Goal: Task Accomplishment & Management: Use online tool/utility

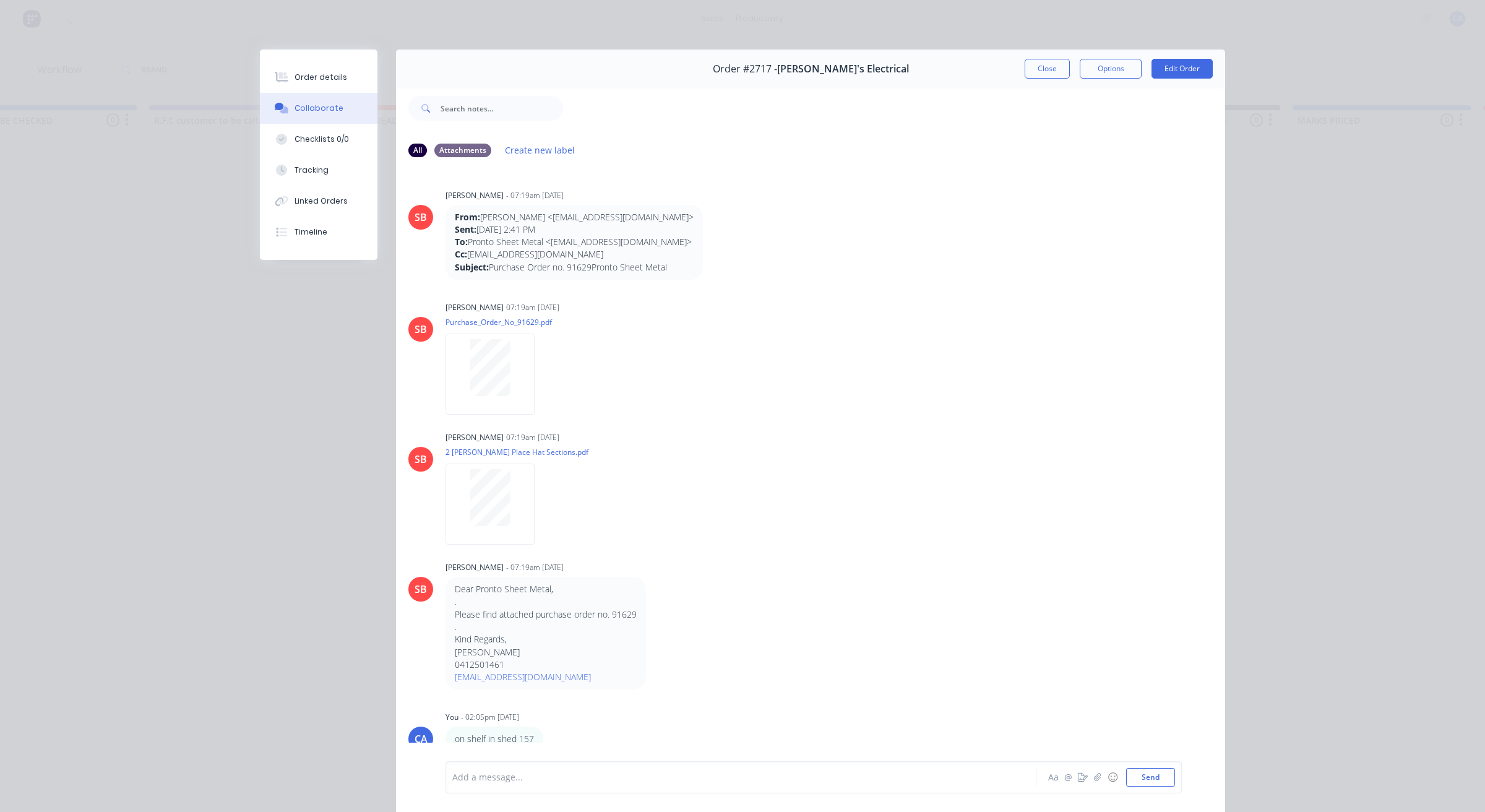
scroll to position [77, 0]
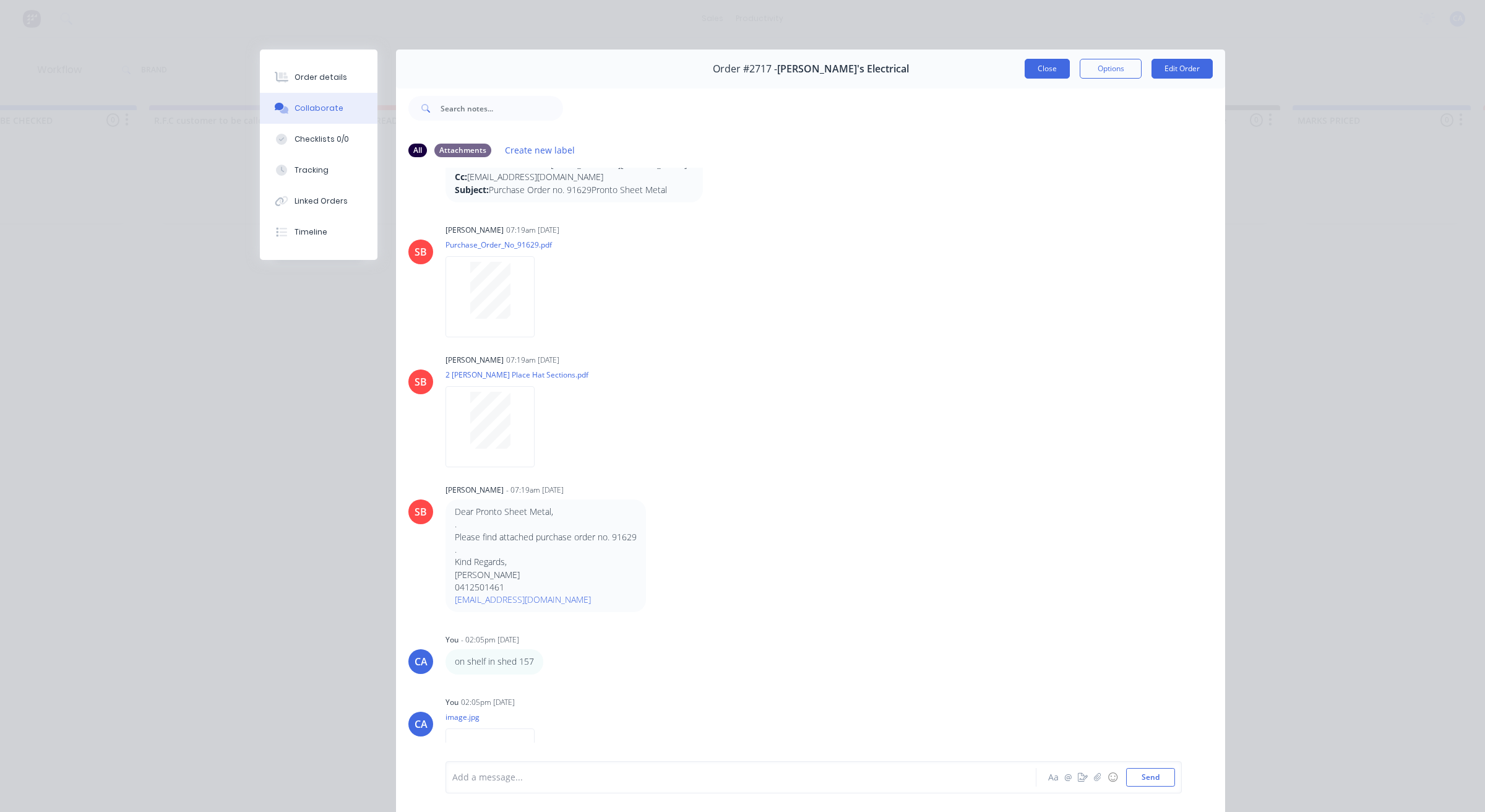
click at [1034, 70] on button "Close" at bounding box center [1047, 69] width 45 height 20
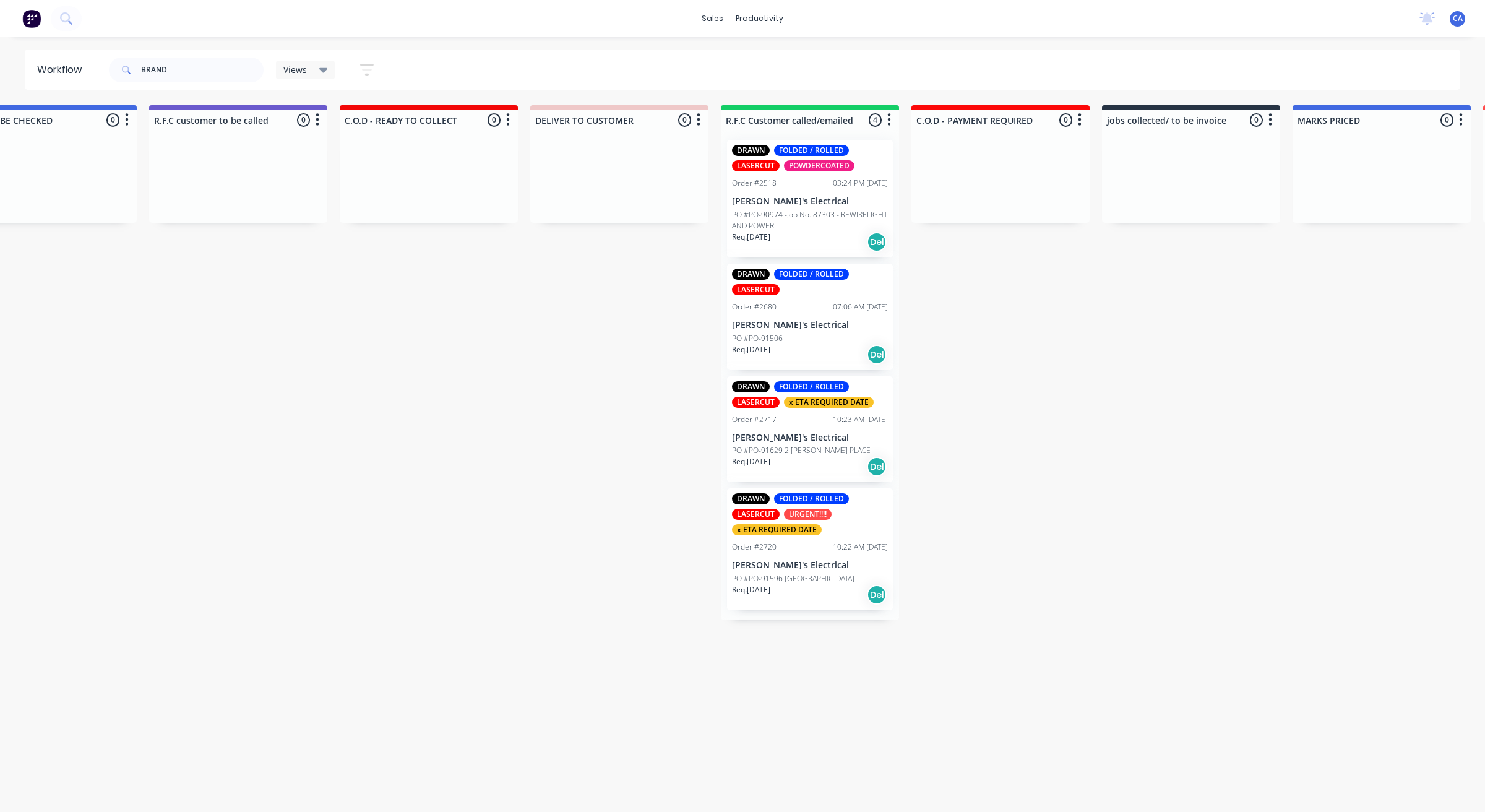
drag, startPoint x: 190, startPoint y: 56, endPoint x: 0, endPoint y: 77, distance: 191.2
click at [180, 68] on input "BRAND" at bounding box center [202, 70] width 123 height 25
type input "B"
type input "COOL"
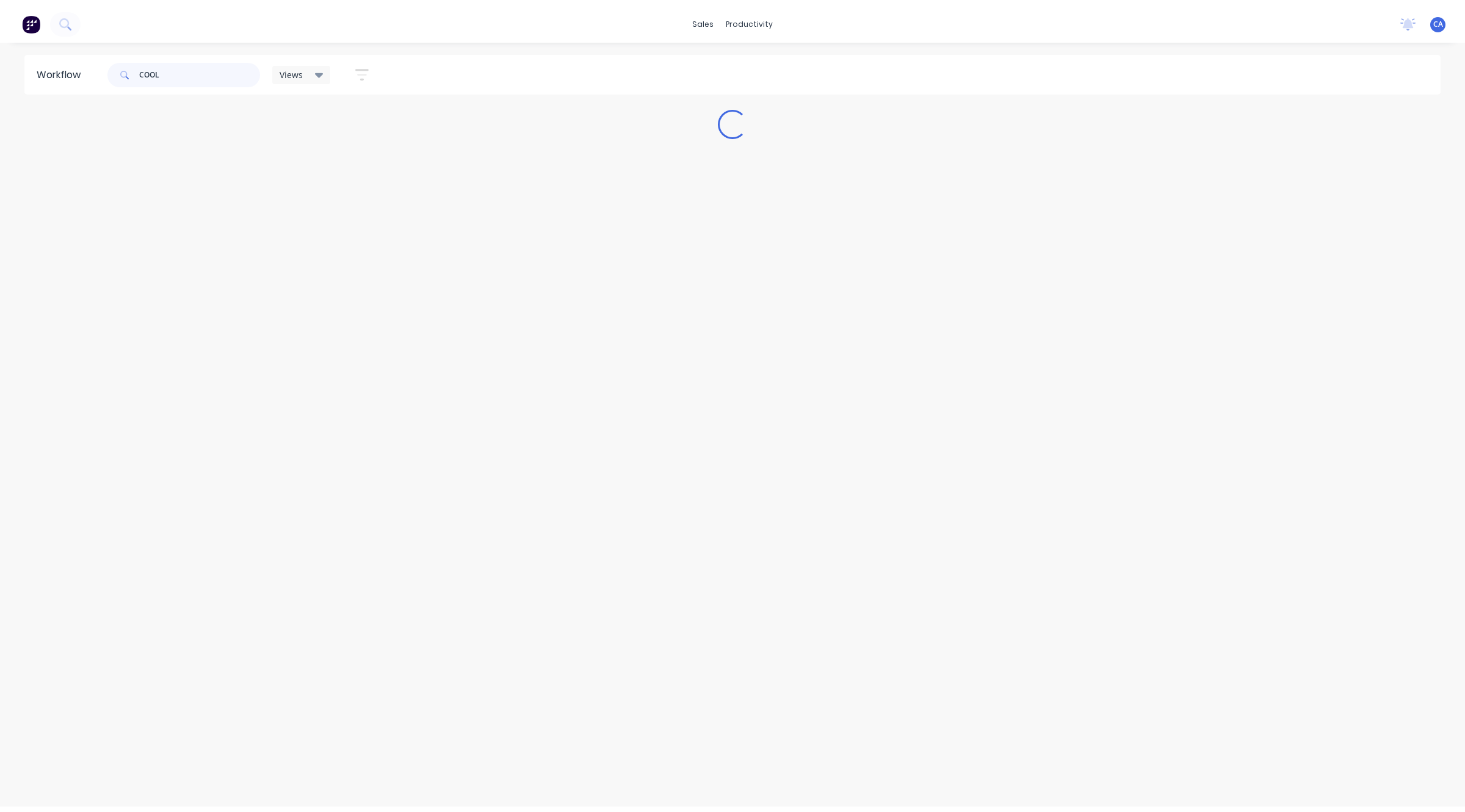
scroll to position [0, 0]
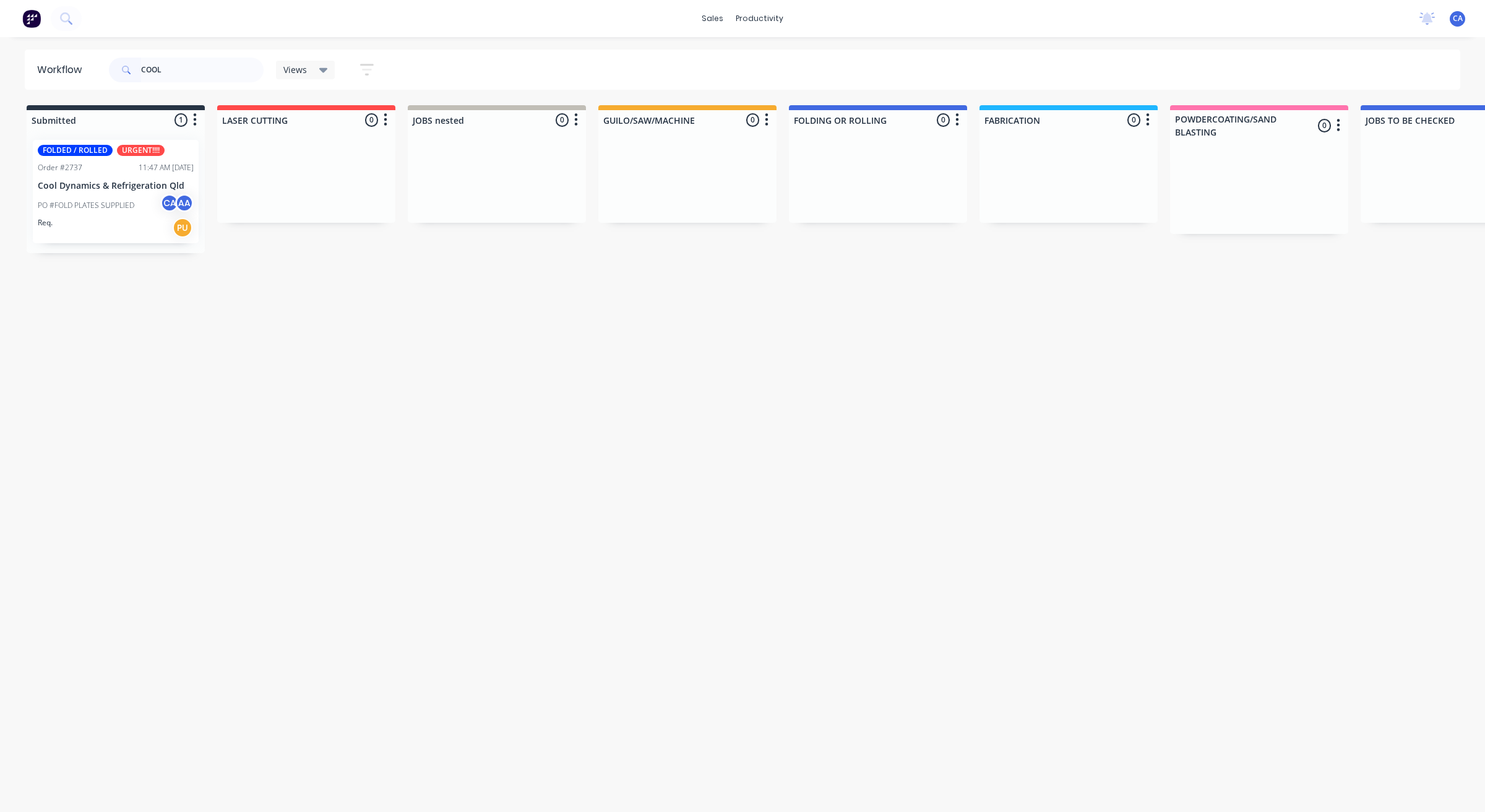
click at [105, 201] on p "PO #FOLD PLATES SUPPLIED" at bounding box center [86, 205] width 96 height 11
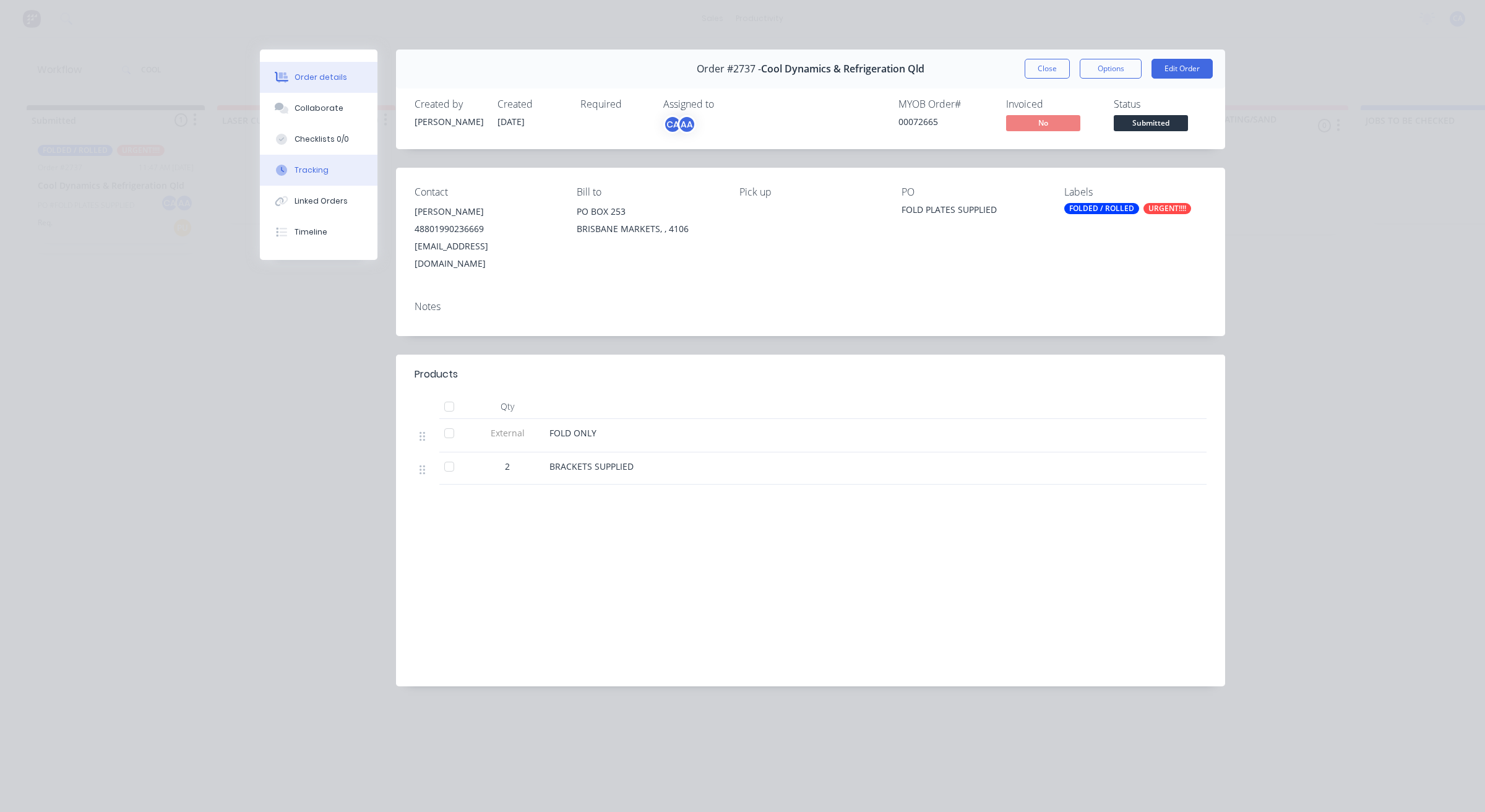
click at [320, 165] on div "Tracking" at bounding box center [312, 170] width 34 height 11
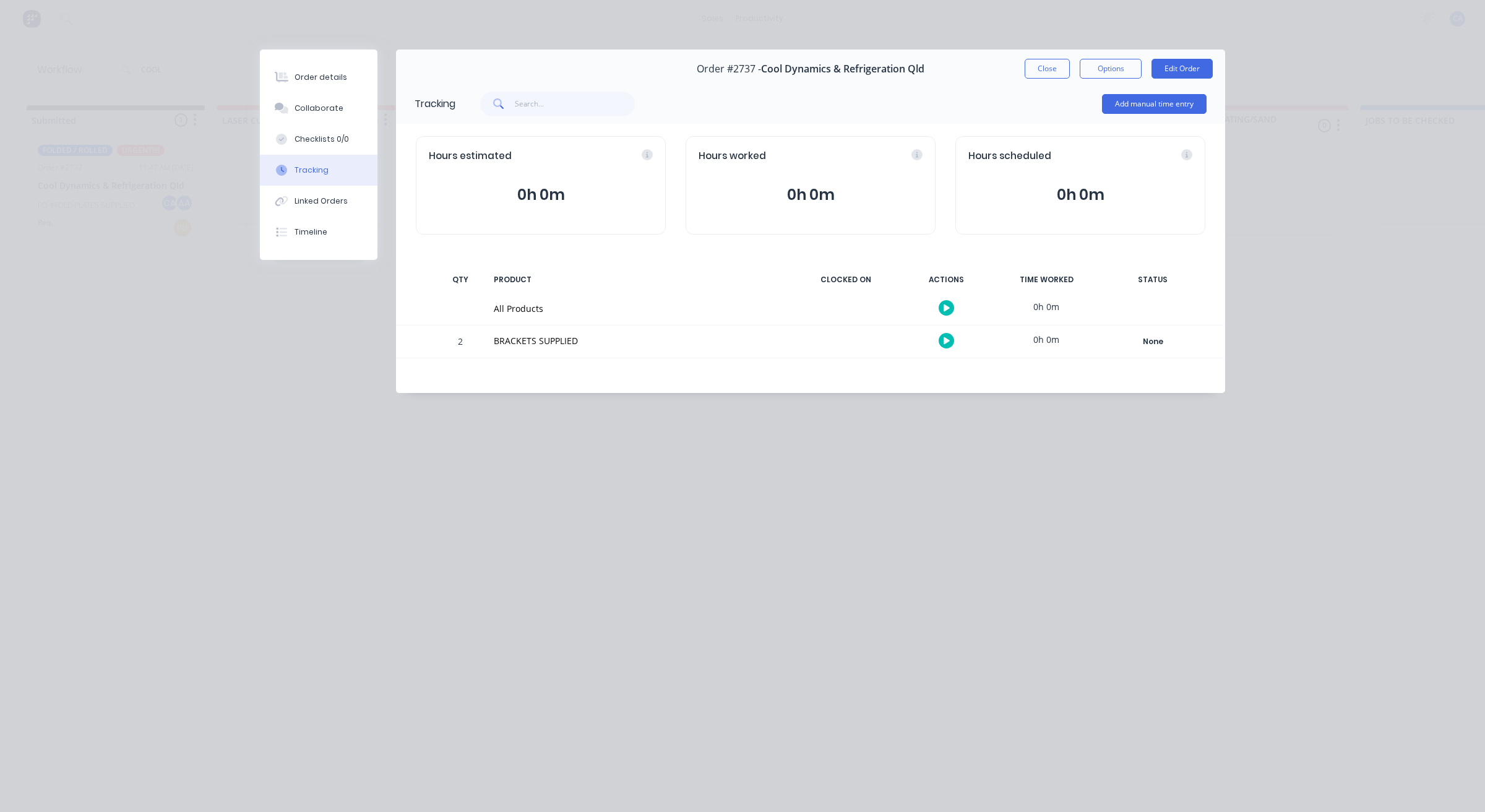
drag, startPoint x: 1191, startPoint y: 119, endPoint x: 1191, endPoint y: 112, distance: 7.0
click at [1191, 116] on div "Add manual time entry" at bounding box center [1154, 104] width 104 height 37
click at [1189, 103] on button "Add manual time entry" at bounding box center [1154, 104] width 104 height 20
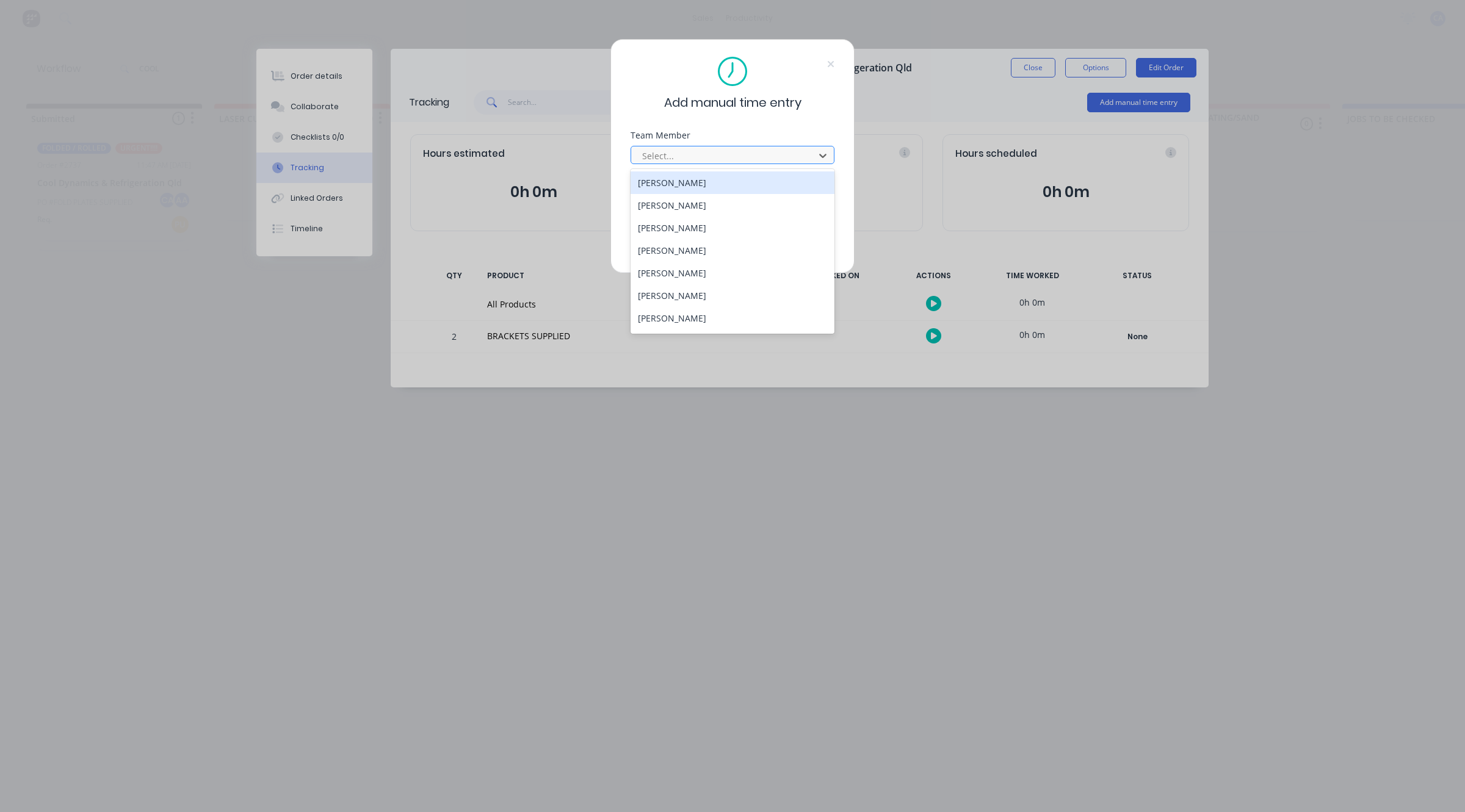
click at [693, 159] on div at bounding box center [725, 156] width 167 height 15
click at [664, 275] on div "[PERSON_NAME]" at bounding box center [732, 273] width 204 height 23
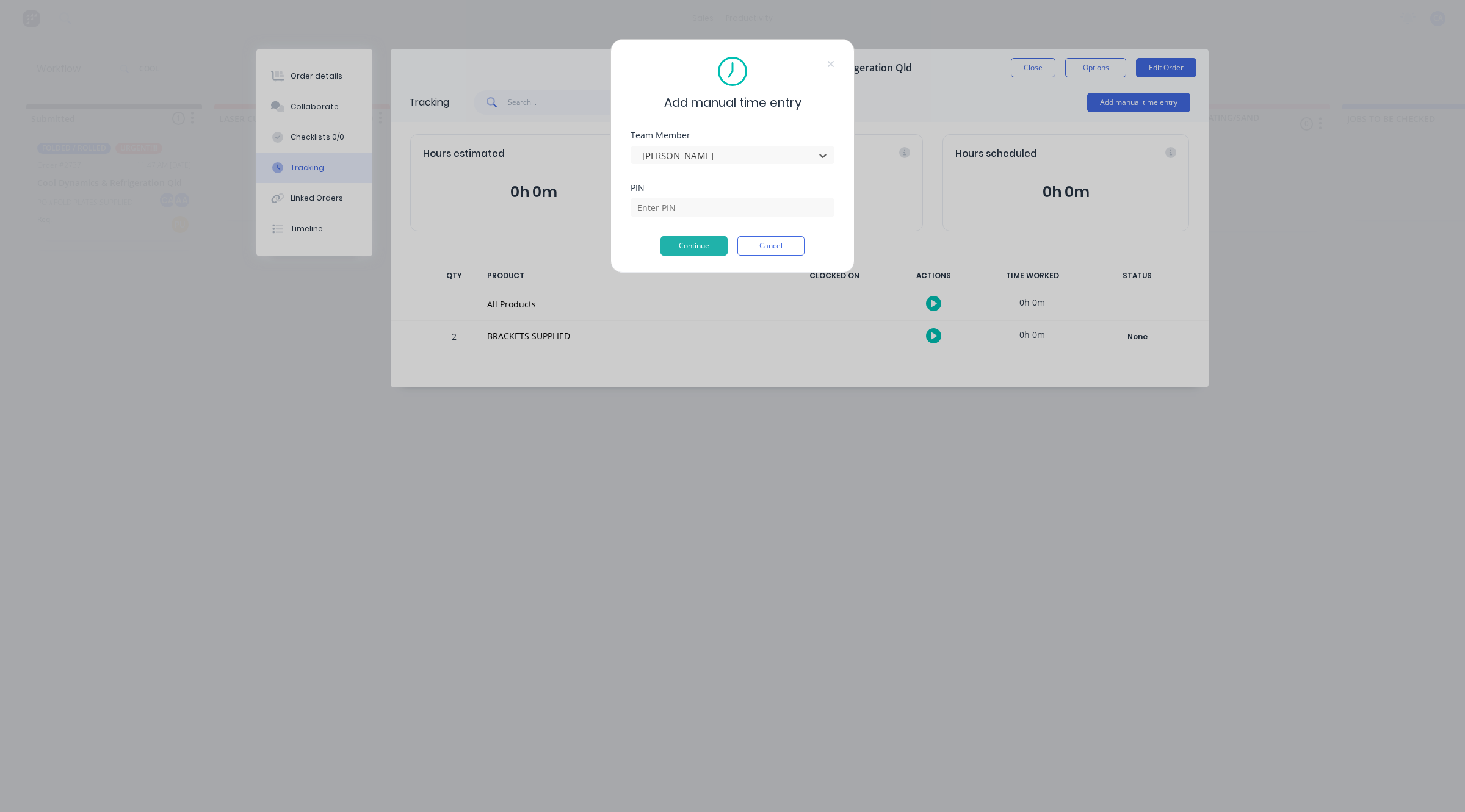
click at [664, 186] on div "PIN" at bounding box center [732, 188] width 204 height 9
click at [664, 210] on input at bounding box center [732, 207] width 204 height 18
type input "3699"
click at [688, 251] on button "Continue" at bounding box center [694, 246] width 67 height 20
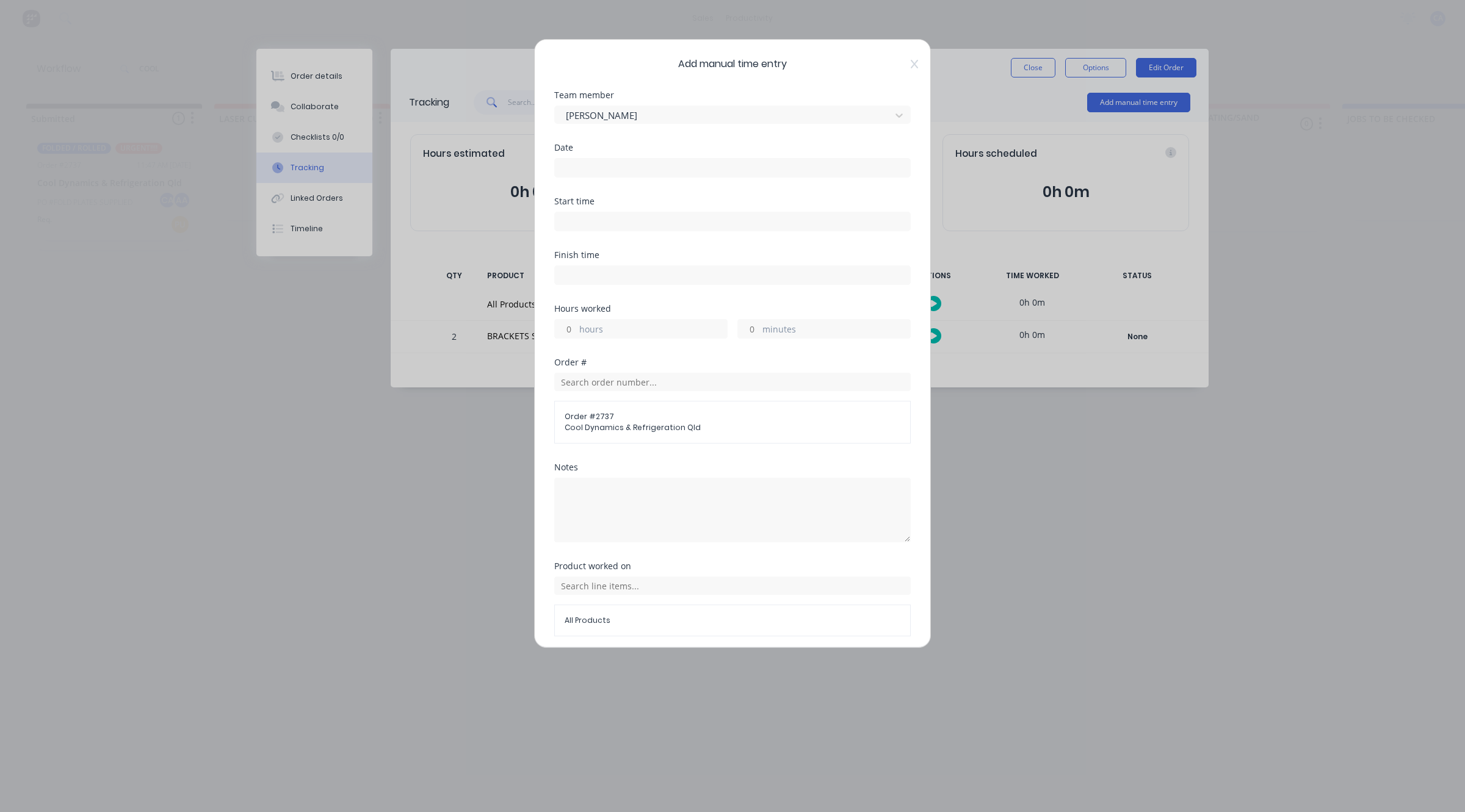
click at [589, 172] on input at bounding box center [732, 168] width 355 height 18
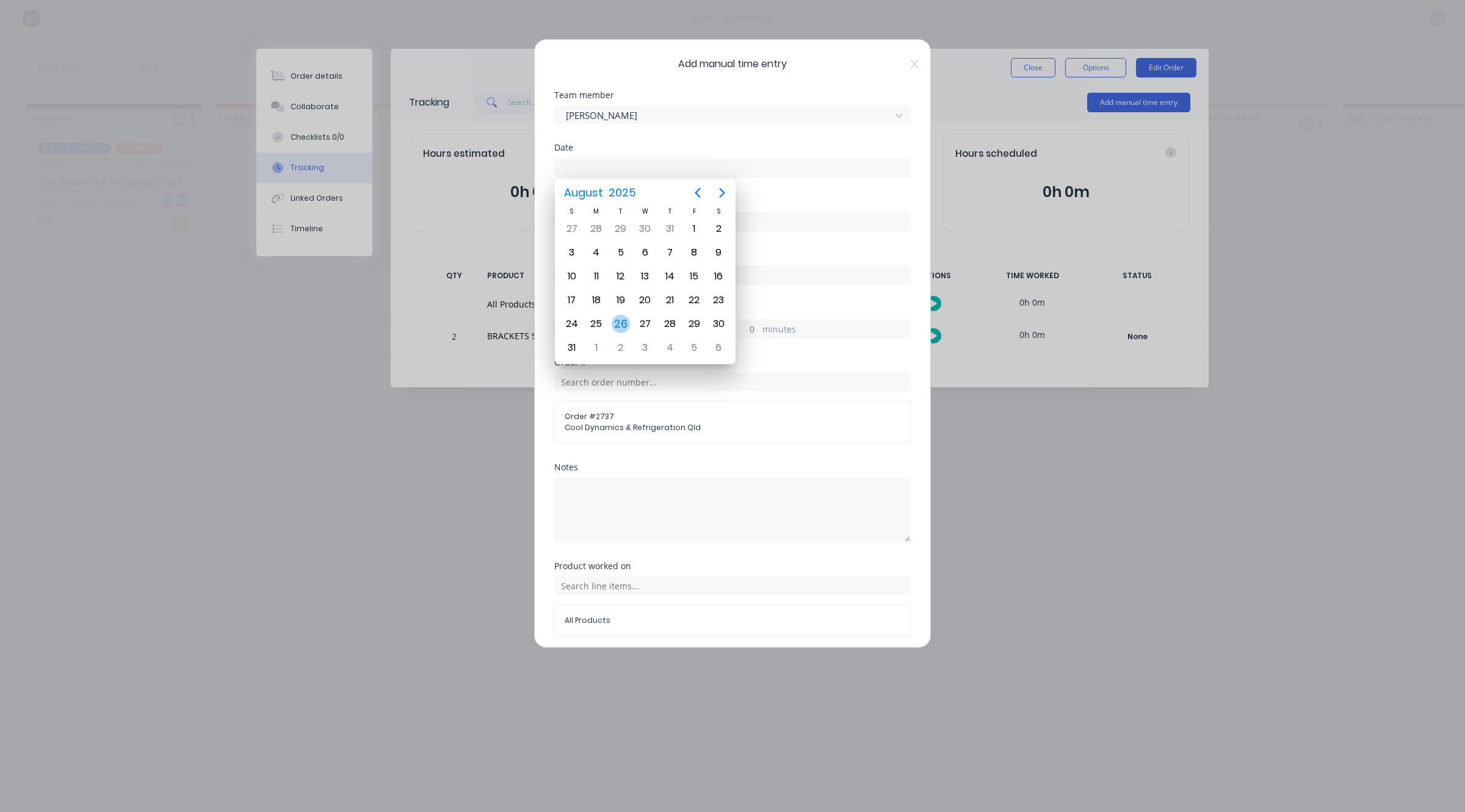
click at [615, 315] on div "26" at bounding box center [621, 324] width 18 height 18
type input "[DATE]"
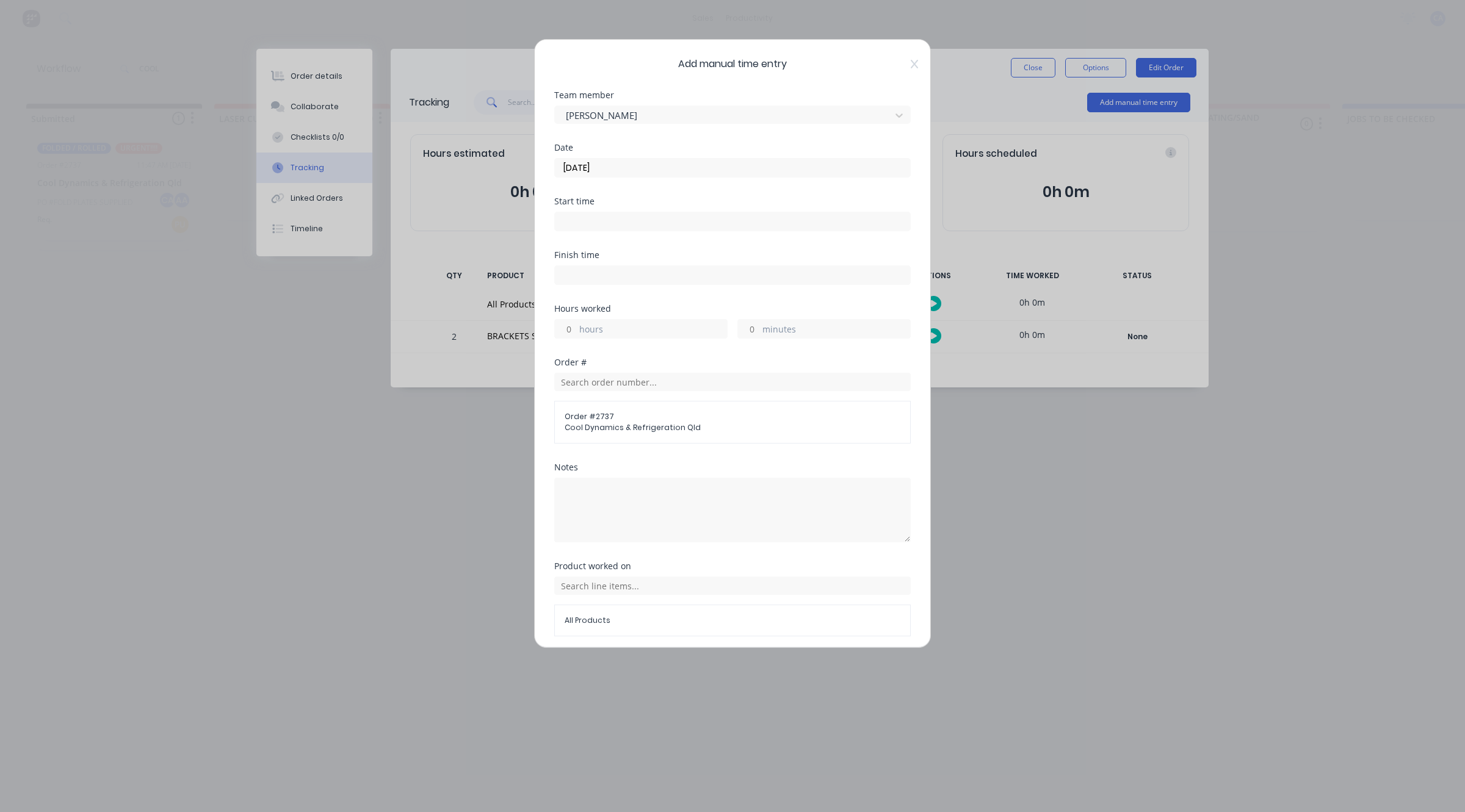
click at [745, 331] on input "minutes" at bounding box center [748, 329] width 21 height 18
type input "15"
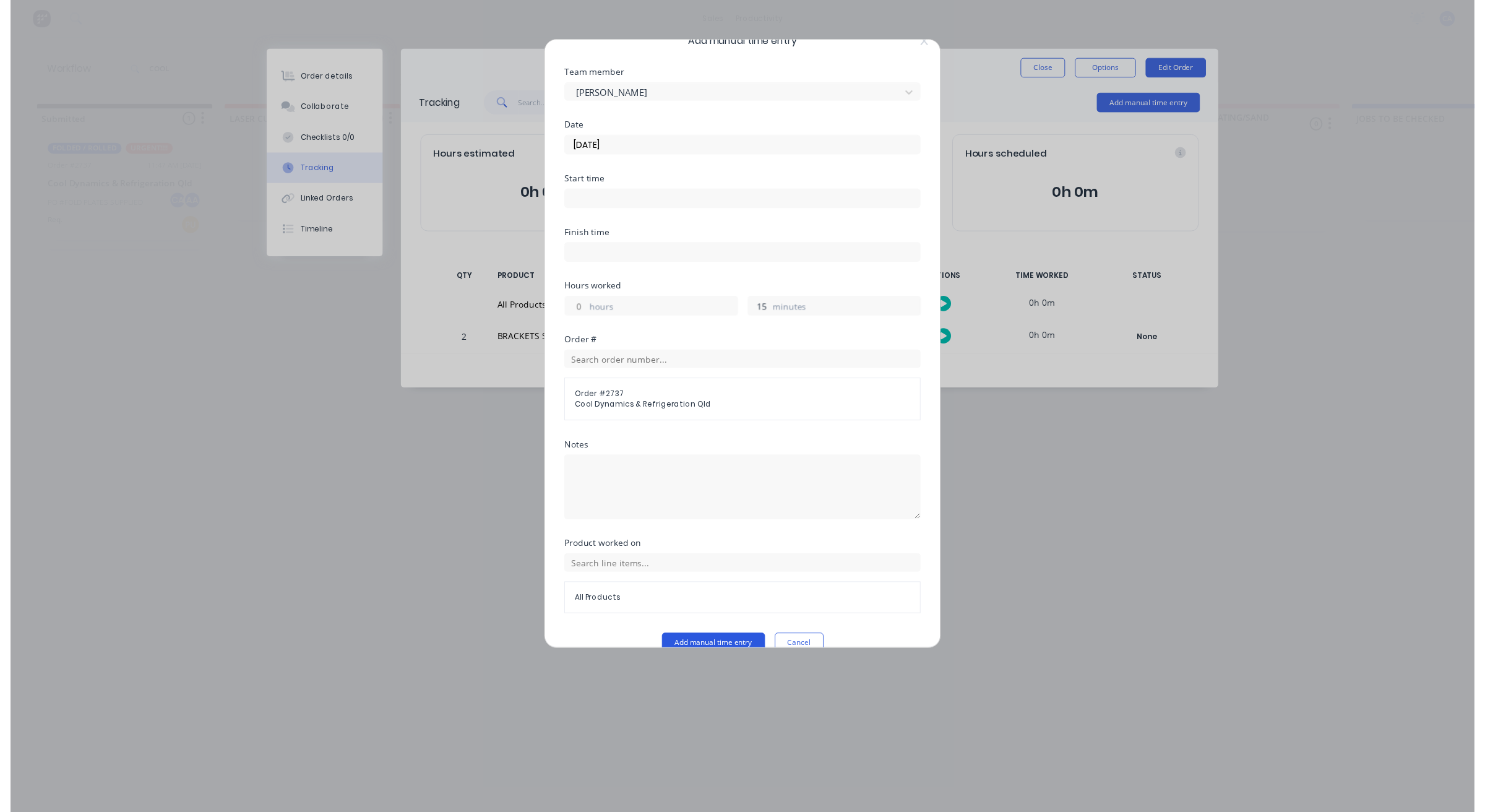
scroll to position [48, 0]
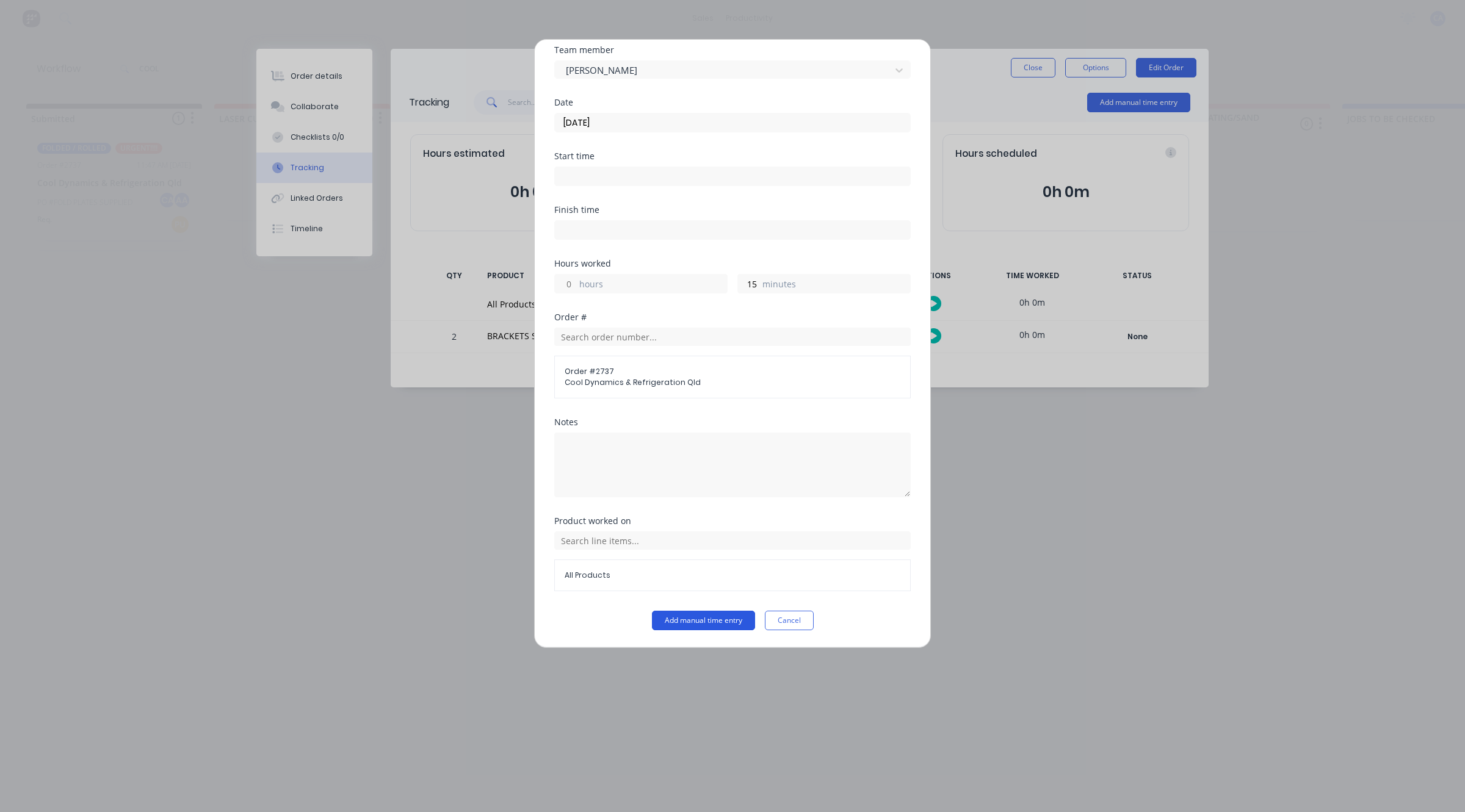
click at [720, 619] on button "Add manual time entry" at bounding box center [704, 621] width 103 height 20
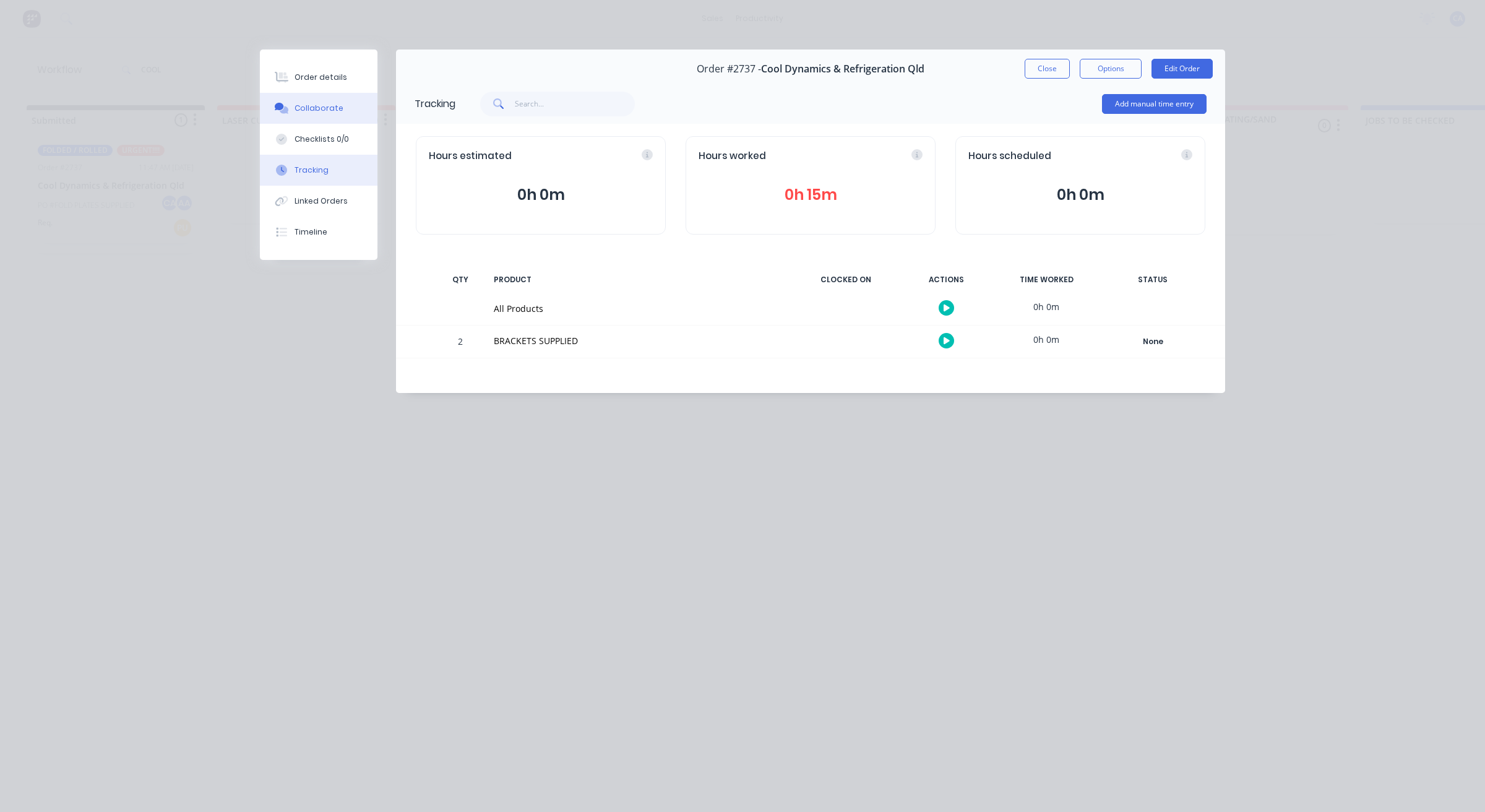
click at [348, 113] on button "Collaborate" at bounding box center [318, 108] width 118 height 31
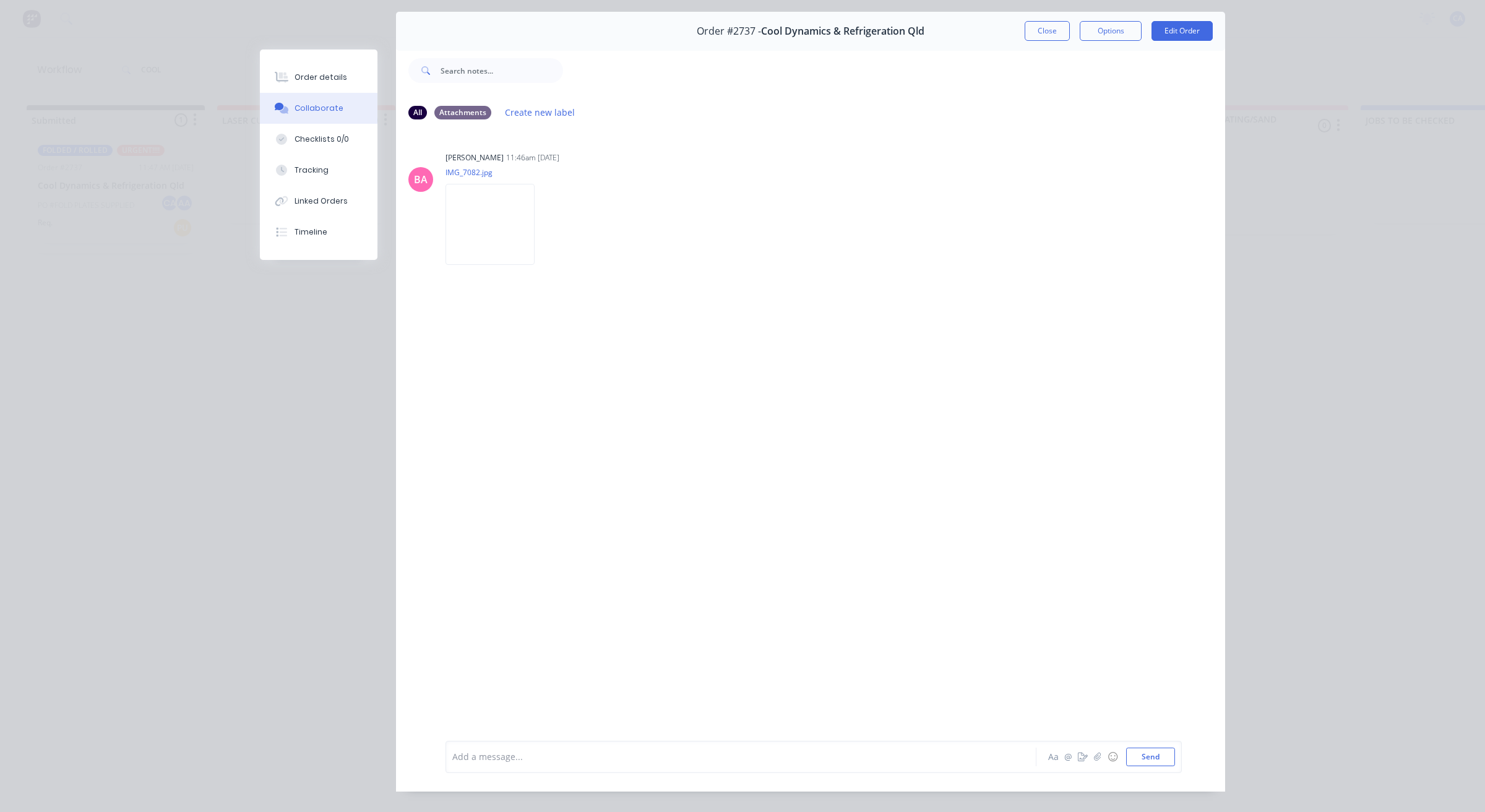
scroll to position [68, 0]
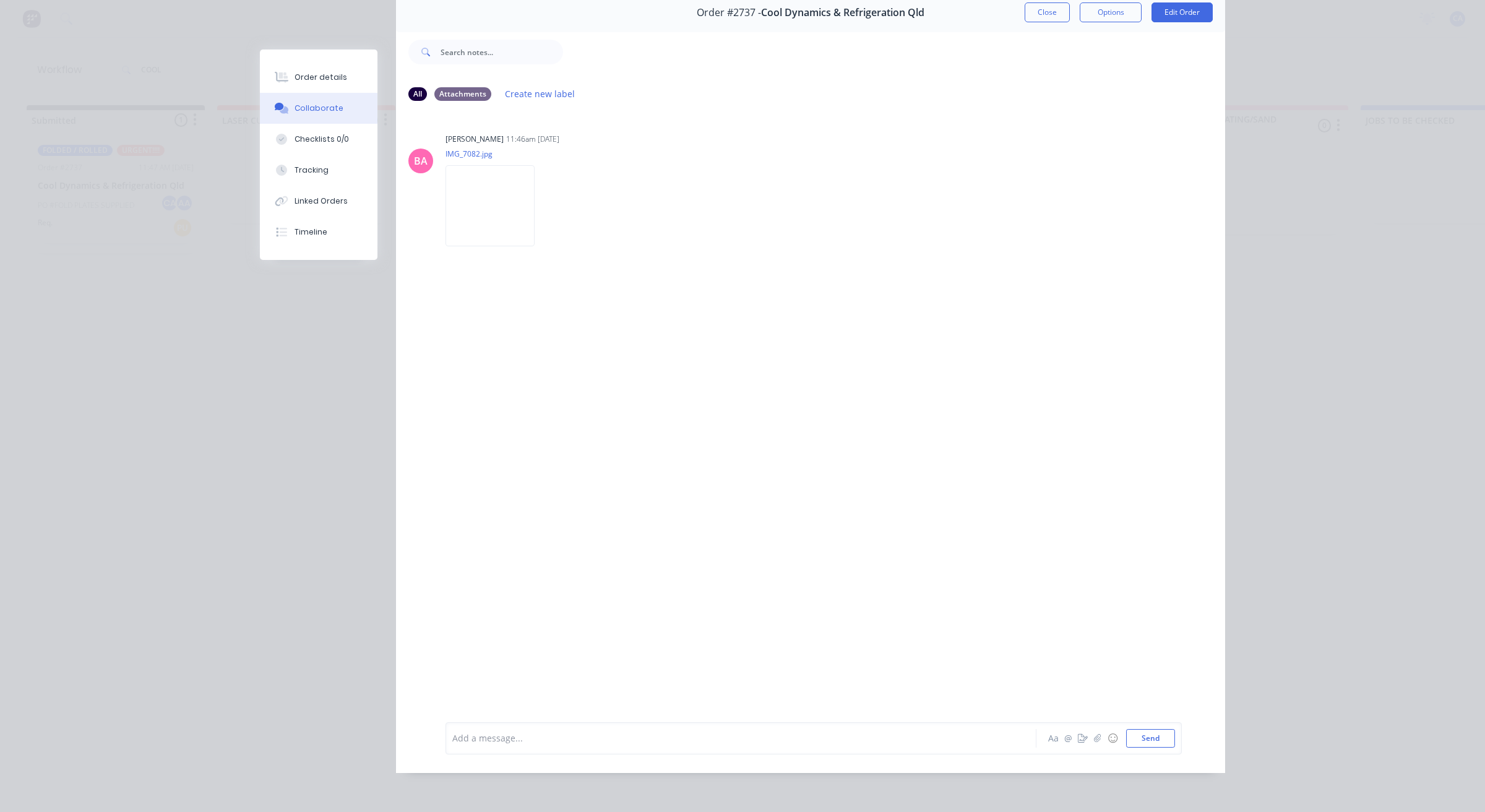
click at [508, 731] on div at bounding box center [723, 737] width 542 height 13
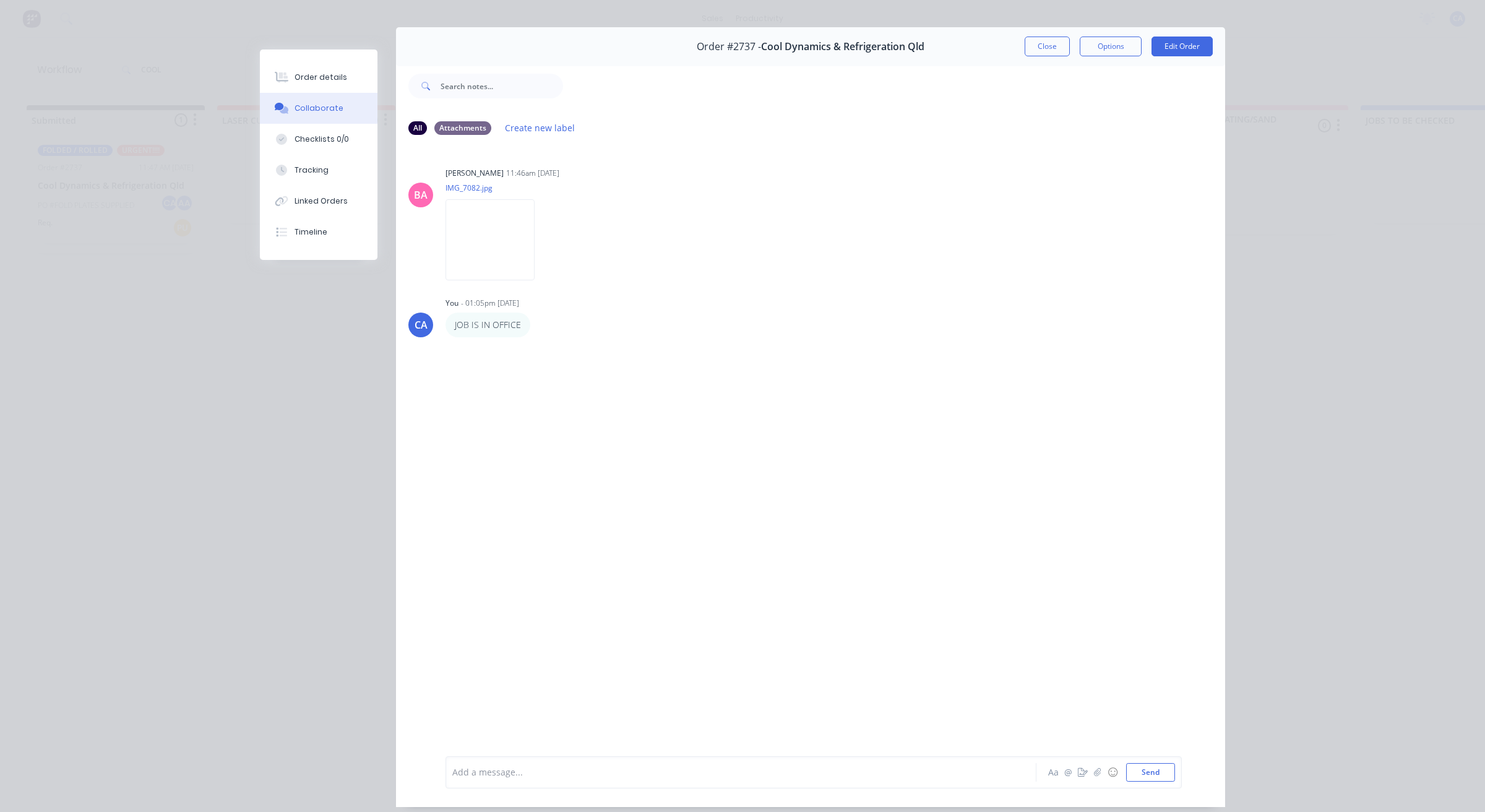
scroll to position [0, 0]
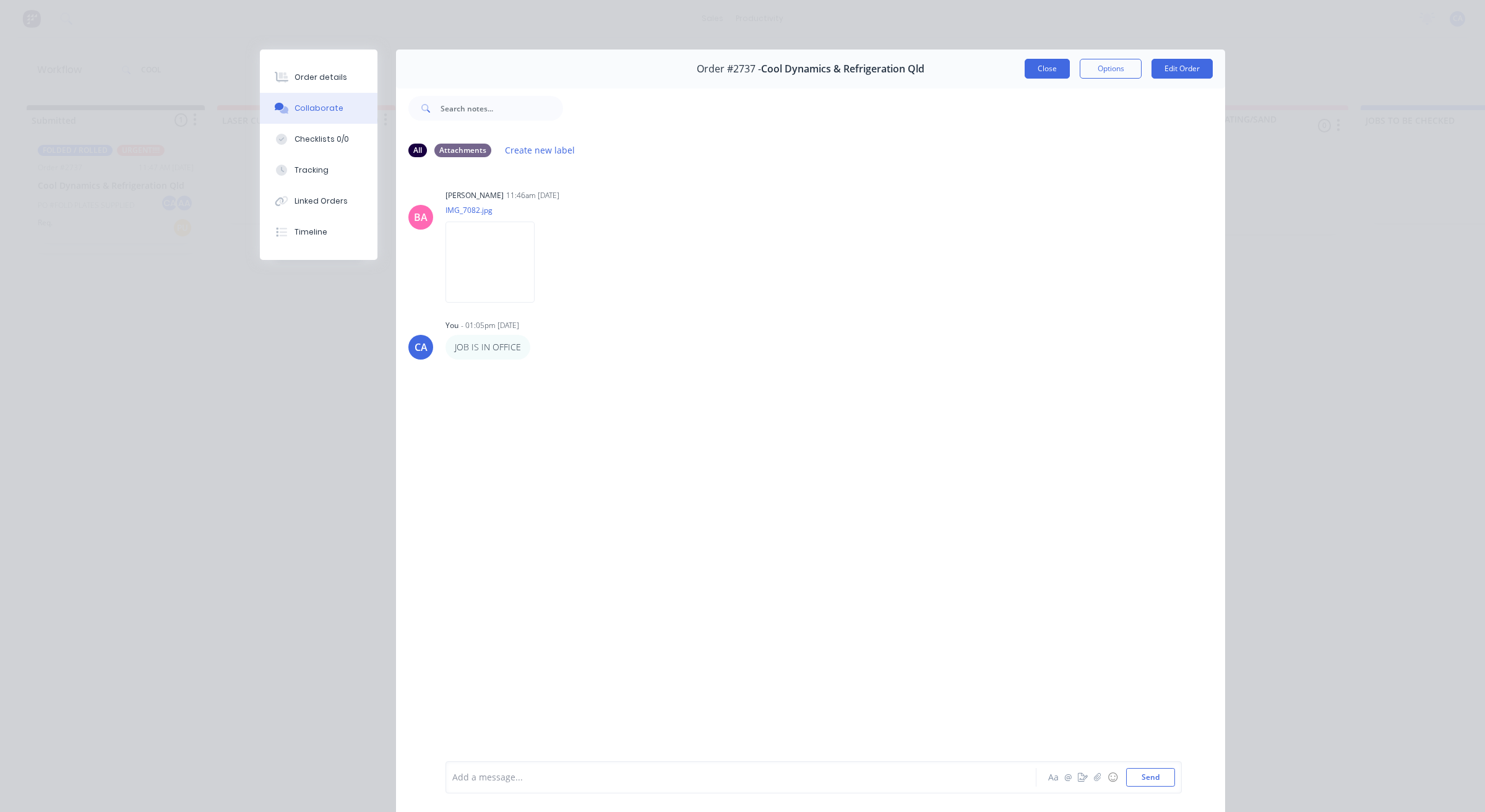
click at [1025, 67] on button "Close" at bounding box center [1047, 69] width 45 height 20
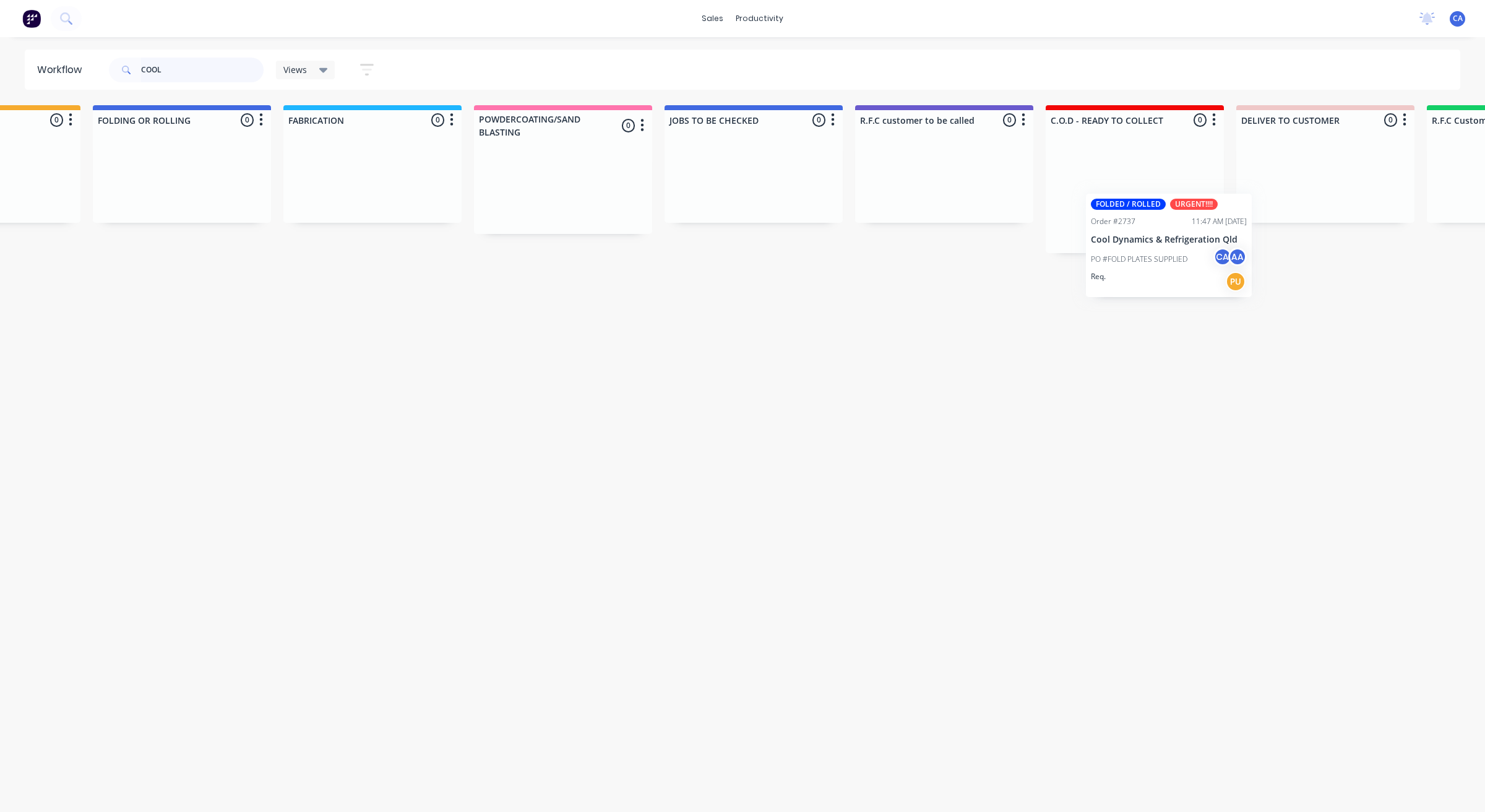
scroll to position [0, 707]
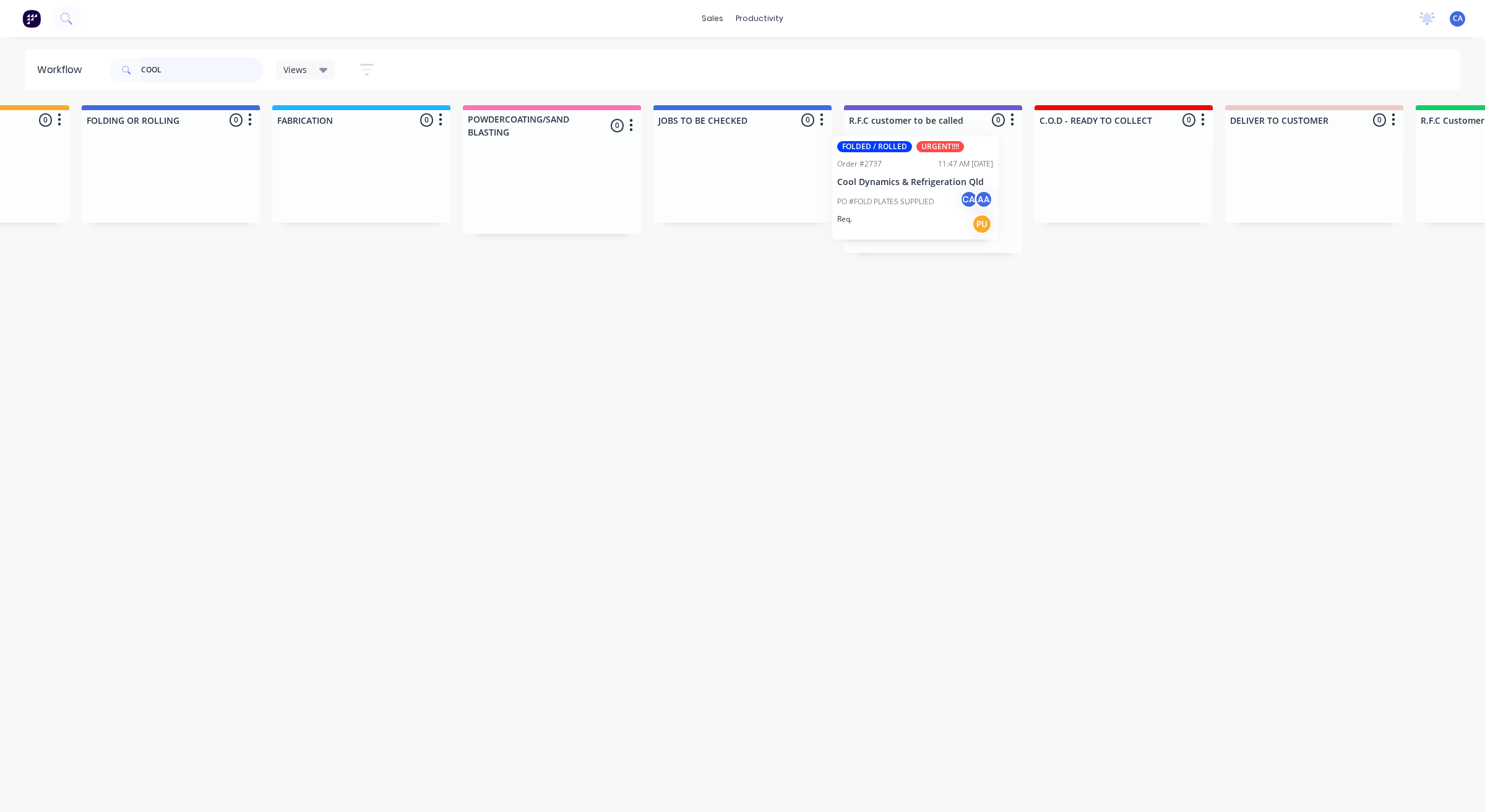
drag, startPoint x: 85, startPoint y: 184, endPoint x: 890, endPoint y: 154, distance: 805.6
click at [899, 166] on div "Submitted 1 Sort By Created date Required date Order number Customer name Most …" at bounding box center [1123, 187] width 3679 height 164
drag, startPoint x: 193, startPoint y: 67, endPoint x: 48, endPoint y: 66, distance: 145.0
click at [49, 77] on header "Workflow COOL Views Save new view None (Default) edit Show/Hide statuses Show l…" at bounding box center [743, 70] width 1436 height 40
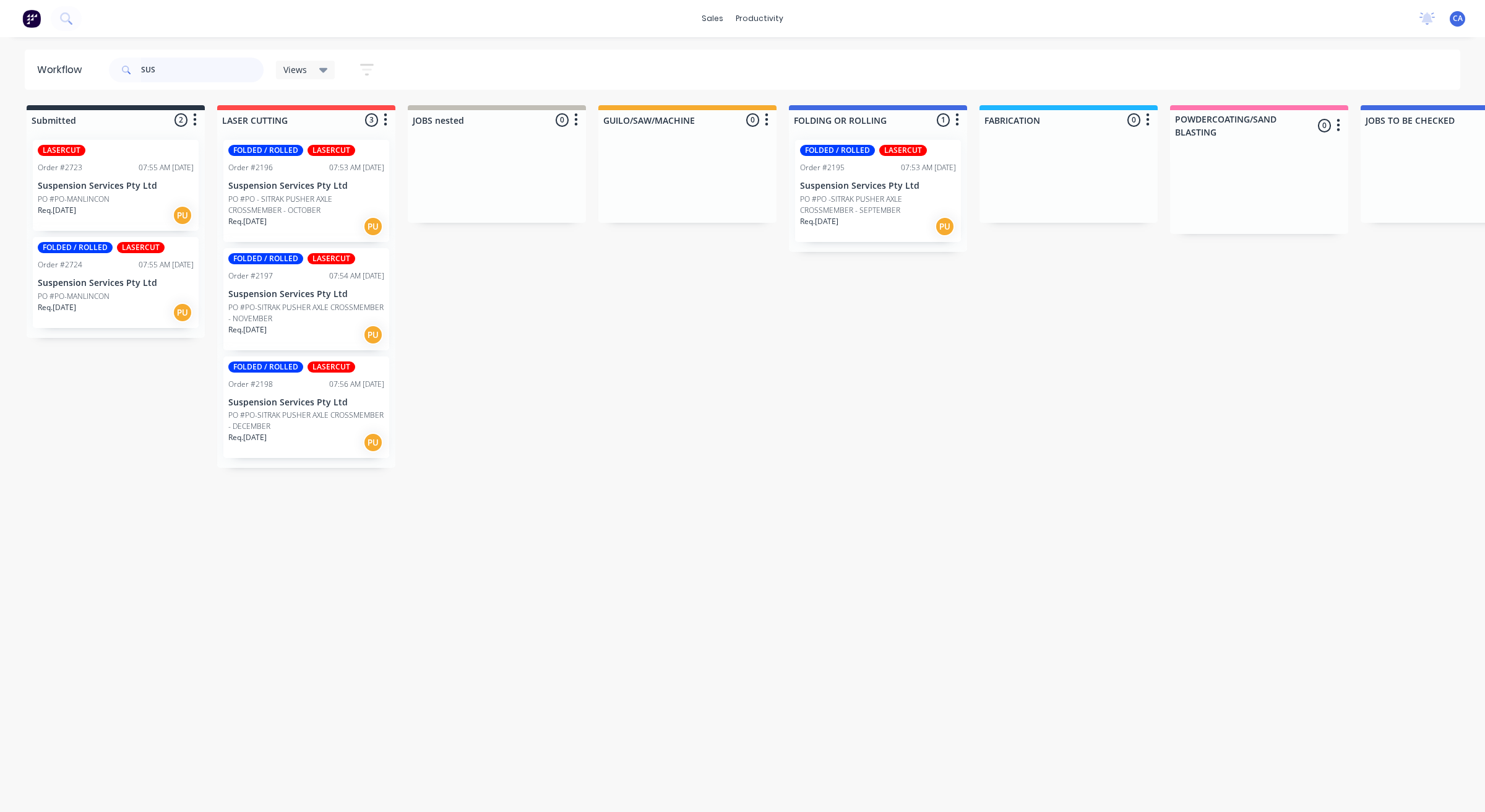
type input "SUS"
click at [871, 206] on p "PO #PO -SITRAK PUSHER AXLE CROSSMEMBER - SEPTEMBER" at bounding box center [878, 205] width 156 height 22
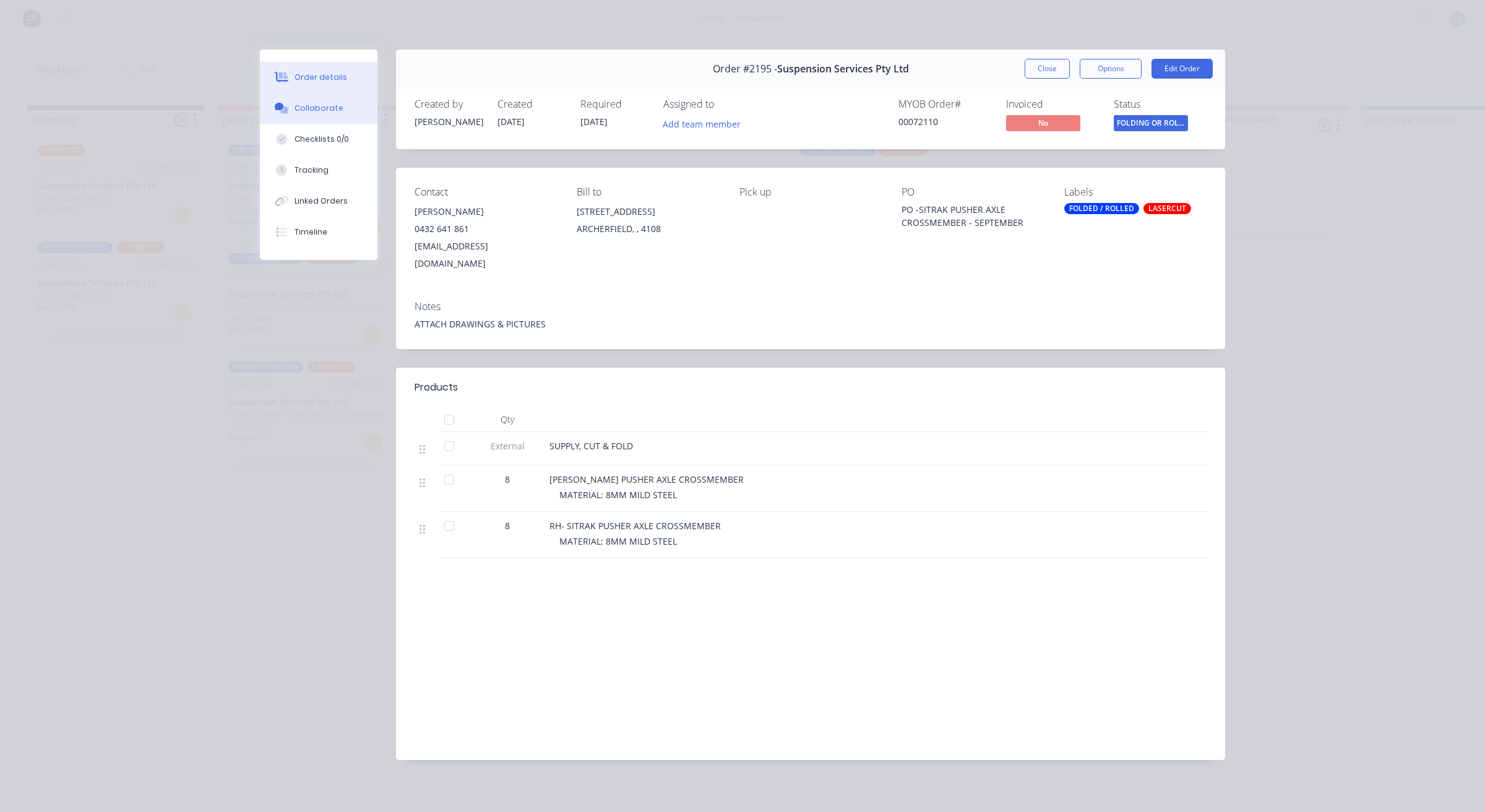
click at [320, 104] on div "Collaborate" at bounding box center [319, 108] width 49 height 11
